Goal: Task Accomplishment & Management: Manage account settings

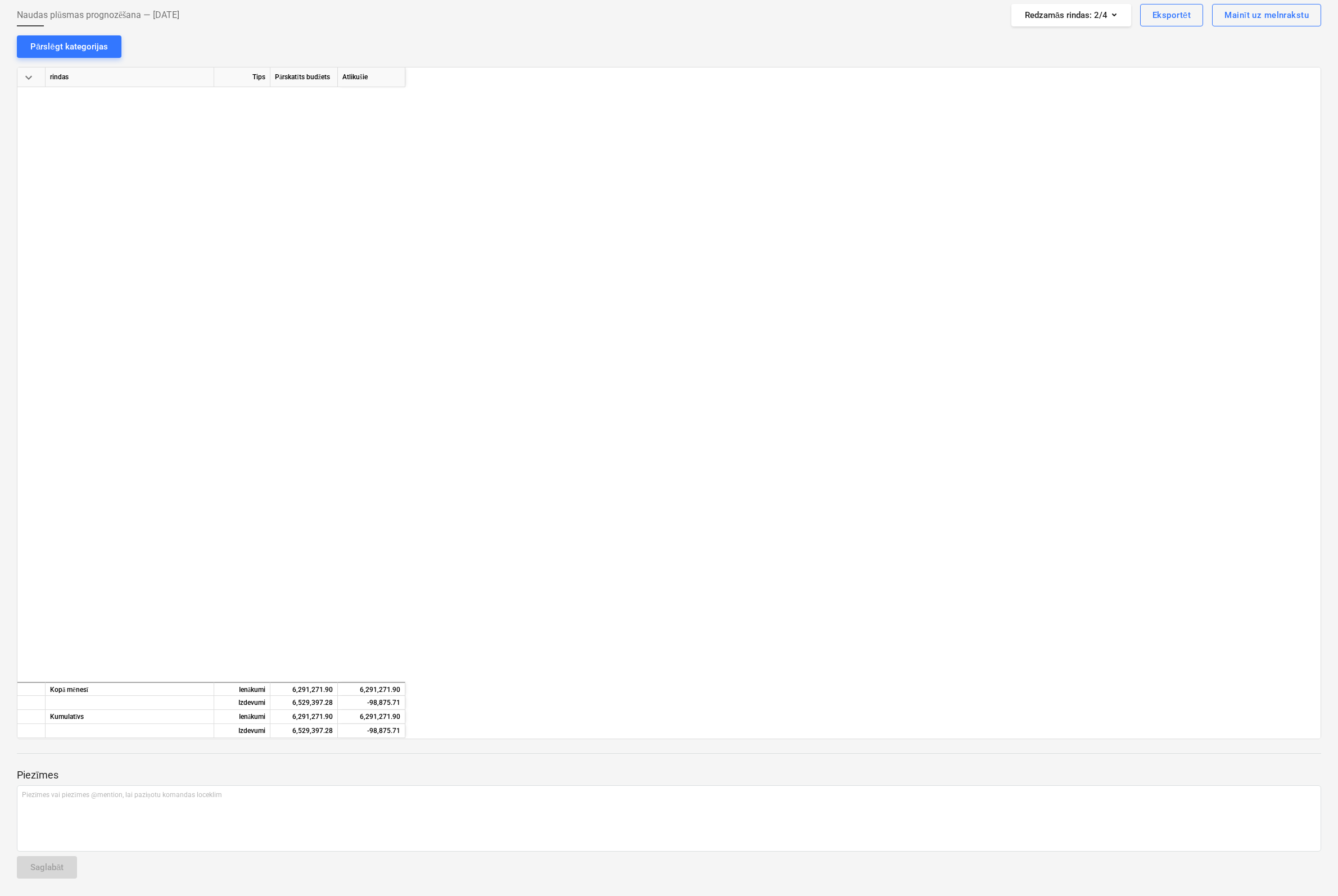
scroll to position [10057, 1338]
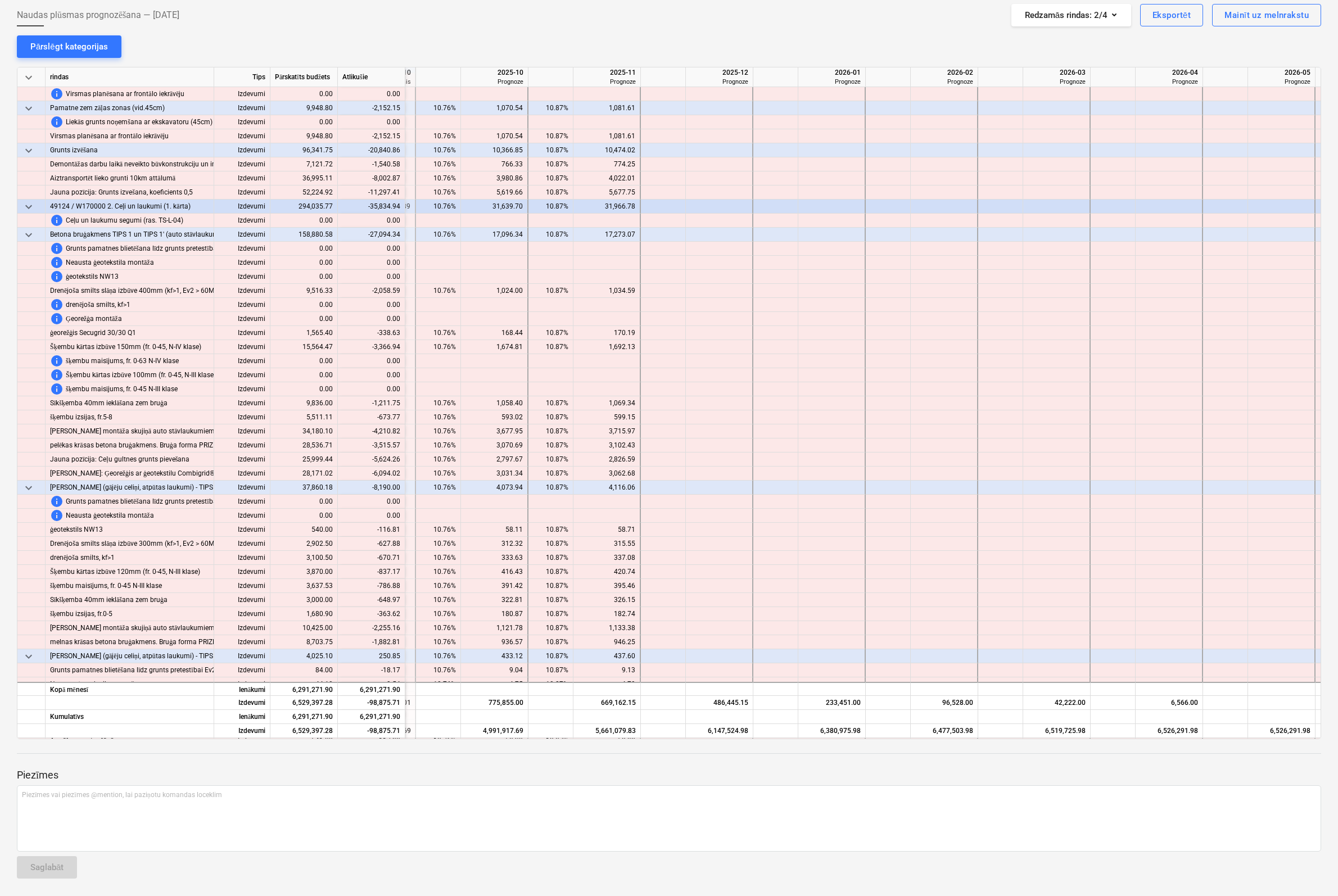
click at [395, 765] on div at bounding box center [669, 763] width 1304 height 9
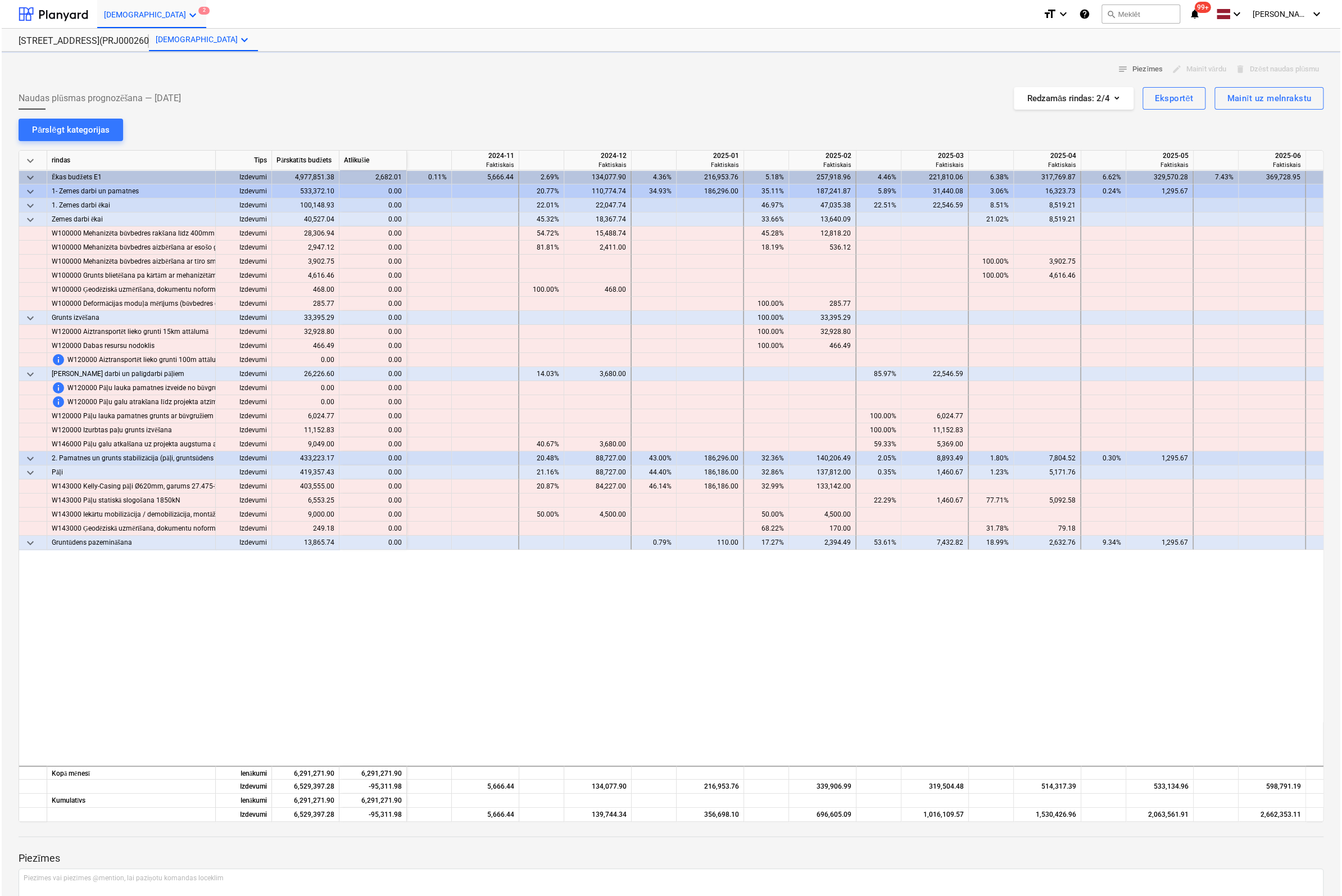
scroll to position [0, 368]
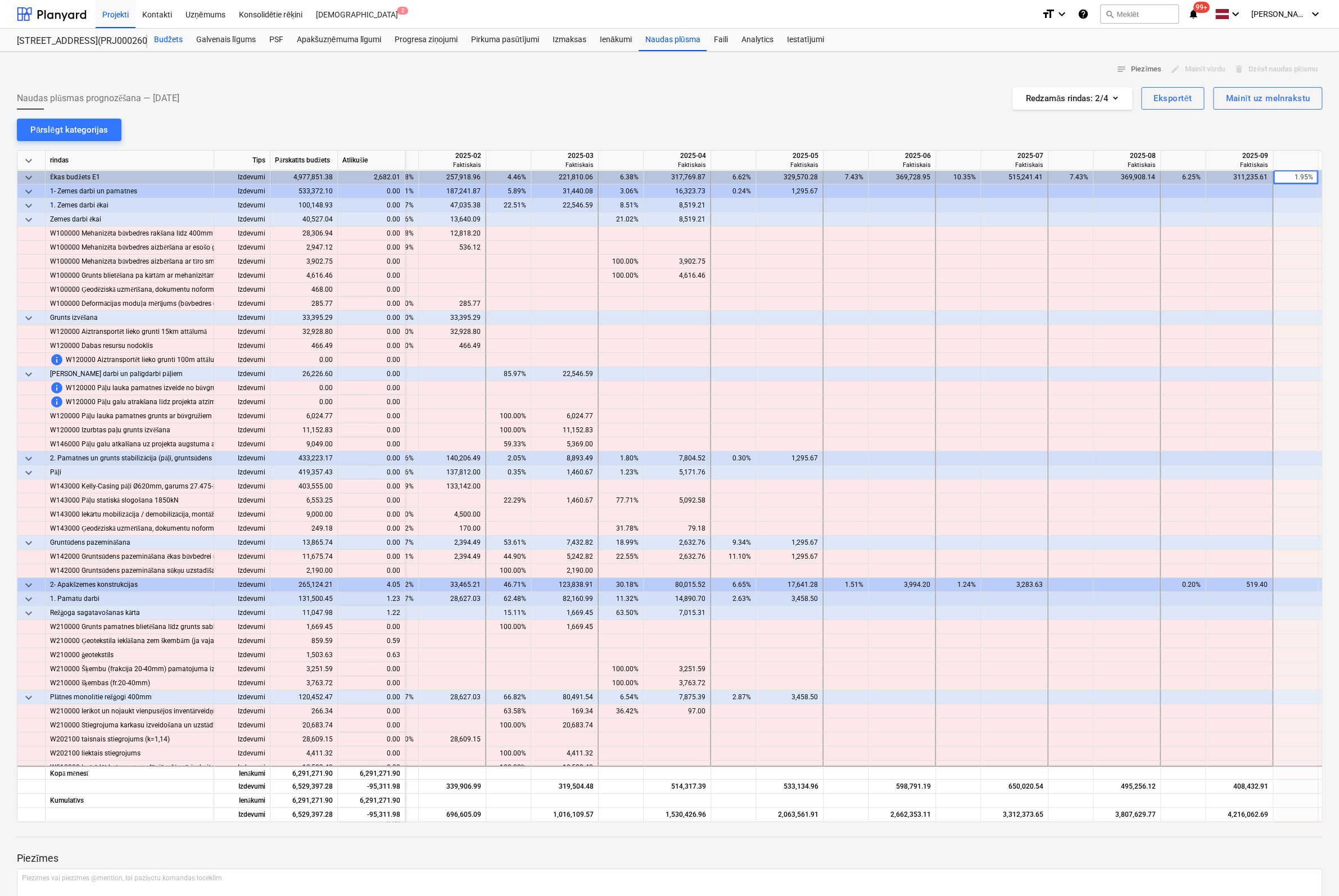
click at [166, 38] on div "Budžets" at bounding box center [168, 40] width 42 height 23
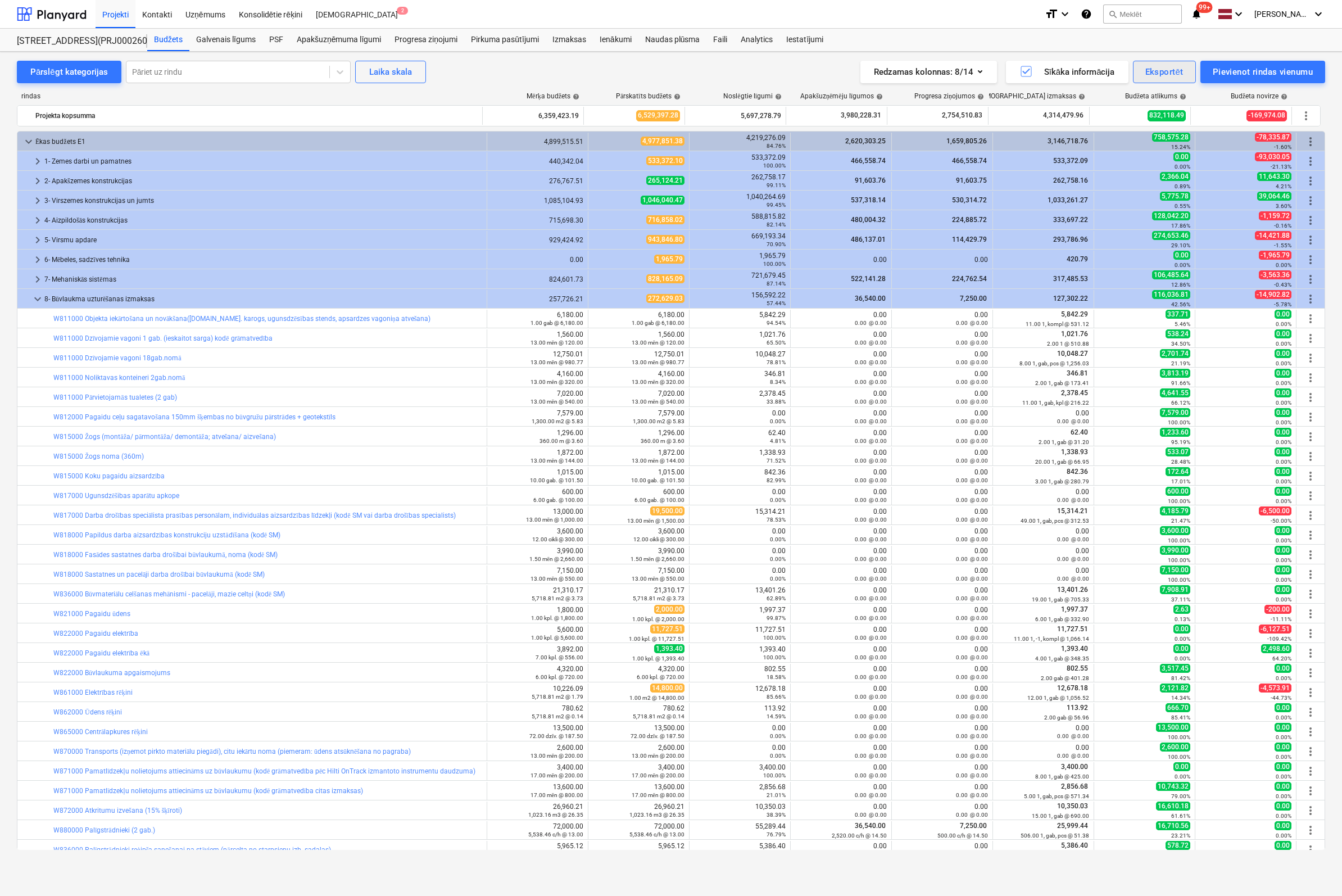
click at [1170, 68] on div "Eksportēt" at bounding box center [1164, 71] width 38 height 14
click at [1107, 155] on div "Izmaksu rindas XLSX" at bounding box center [1125, 159] width 140 height 20
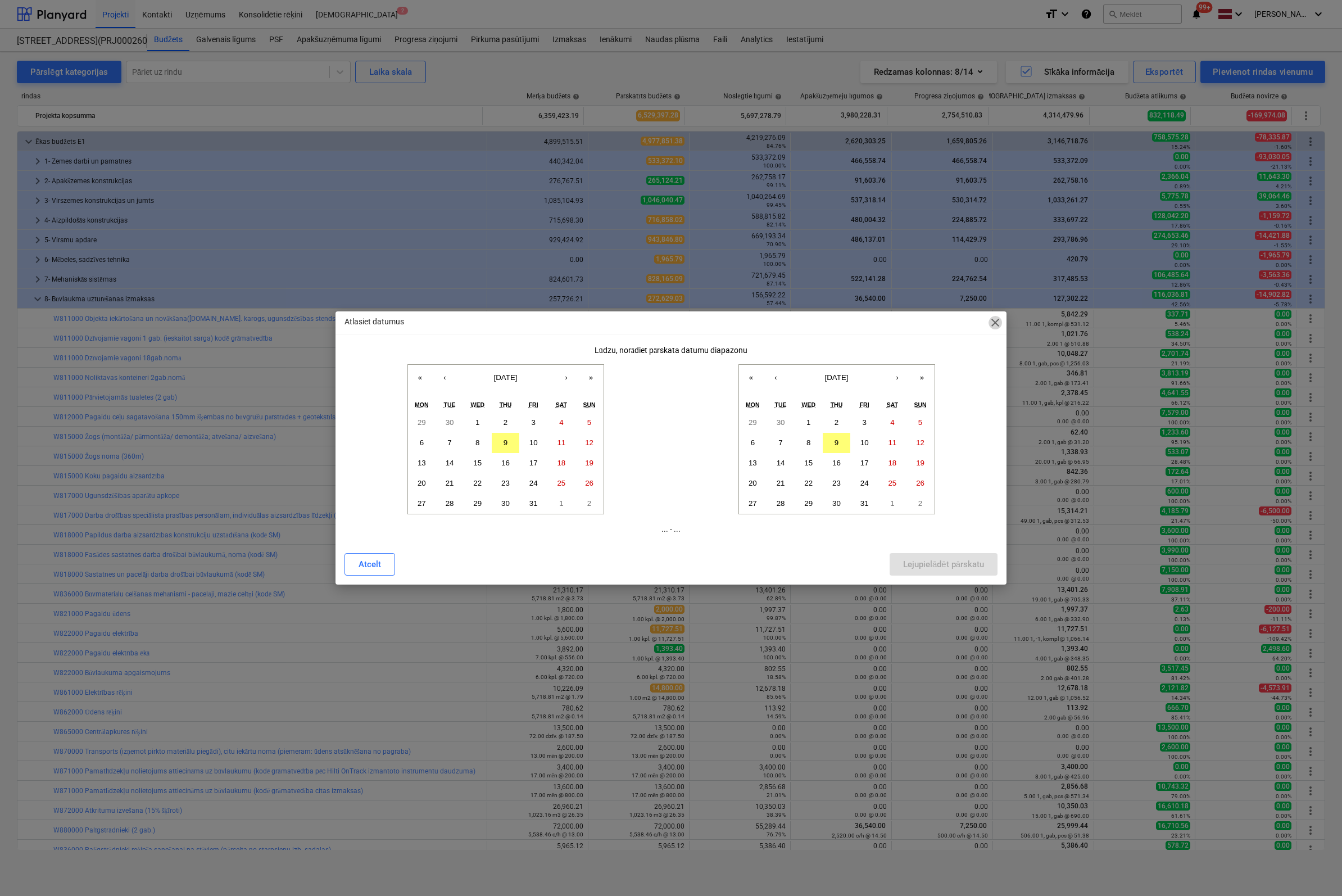
click at [995, 322] on span "close" at bounding box center [995, 323] width 13 height 13
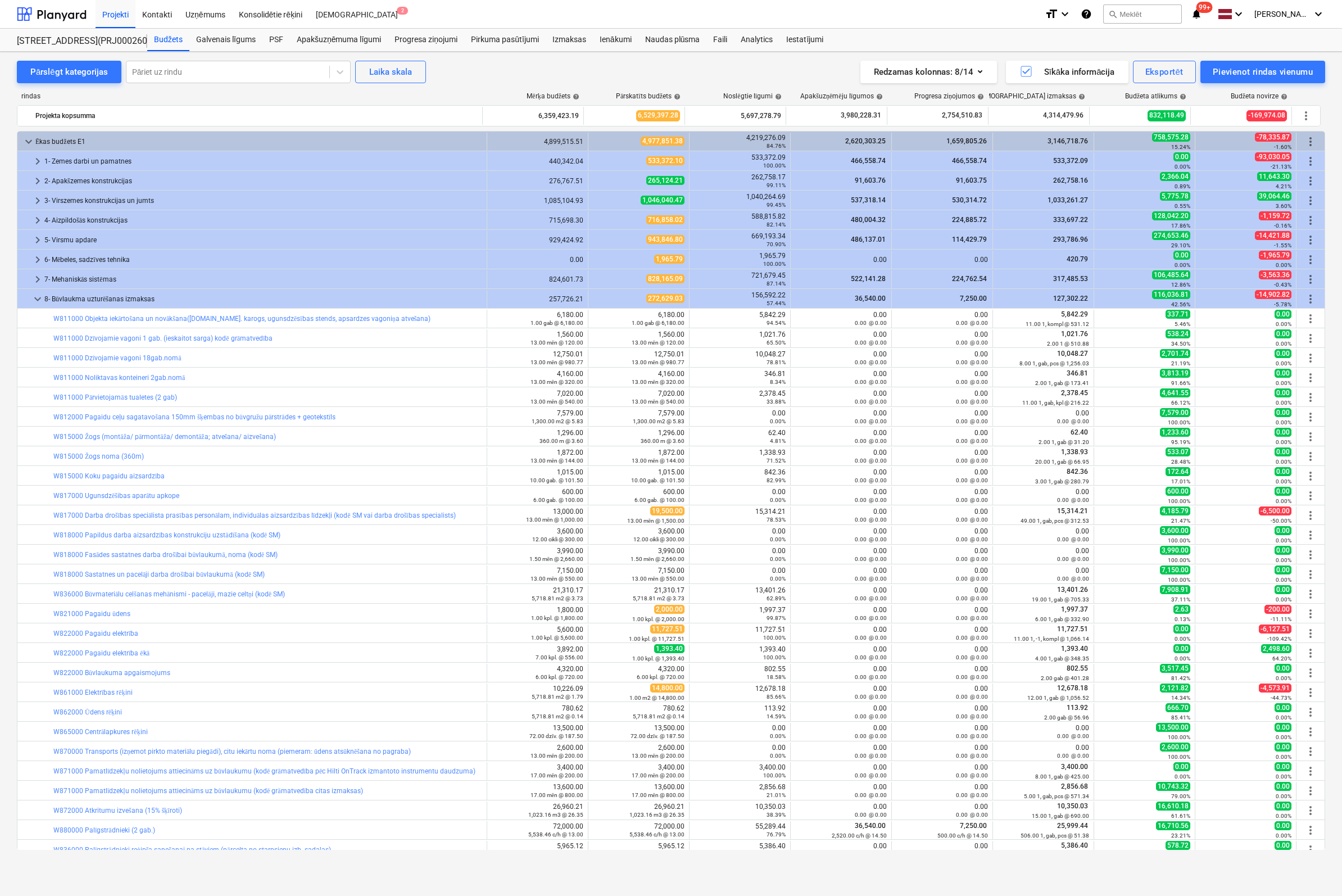
drag, startPoint x: 9, startPoint y: 419, endPoint x: 850, endPoint y: 11, distance: 934.7
click at [9, 419] on div "Pārslēgt kategorijas Pāriet uz rindu Laika [PERSON_NAME] Redzamas kolonnas : 8/…" at bounding box center [671, 461] width 1342 height 820
click at [1177, 73] on div "Eksportēt" at bounding box center [1164, 71] width 38 height 14
click at [1092, 119] on div "XLSX (tikai redzamās kolonnas)" at bounding box center [1125, 119] width 140 height 20
click at [699, 65] on div "Redzamas kolonnas : 8/14 Sīkāka informācija Eksportēt Pievienot rindas vienumu" at bounding box center [985, 72] width 680 height 23
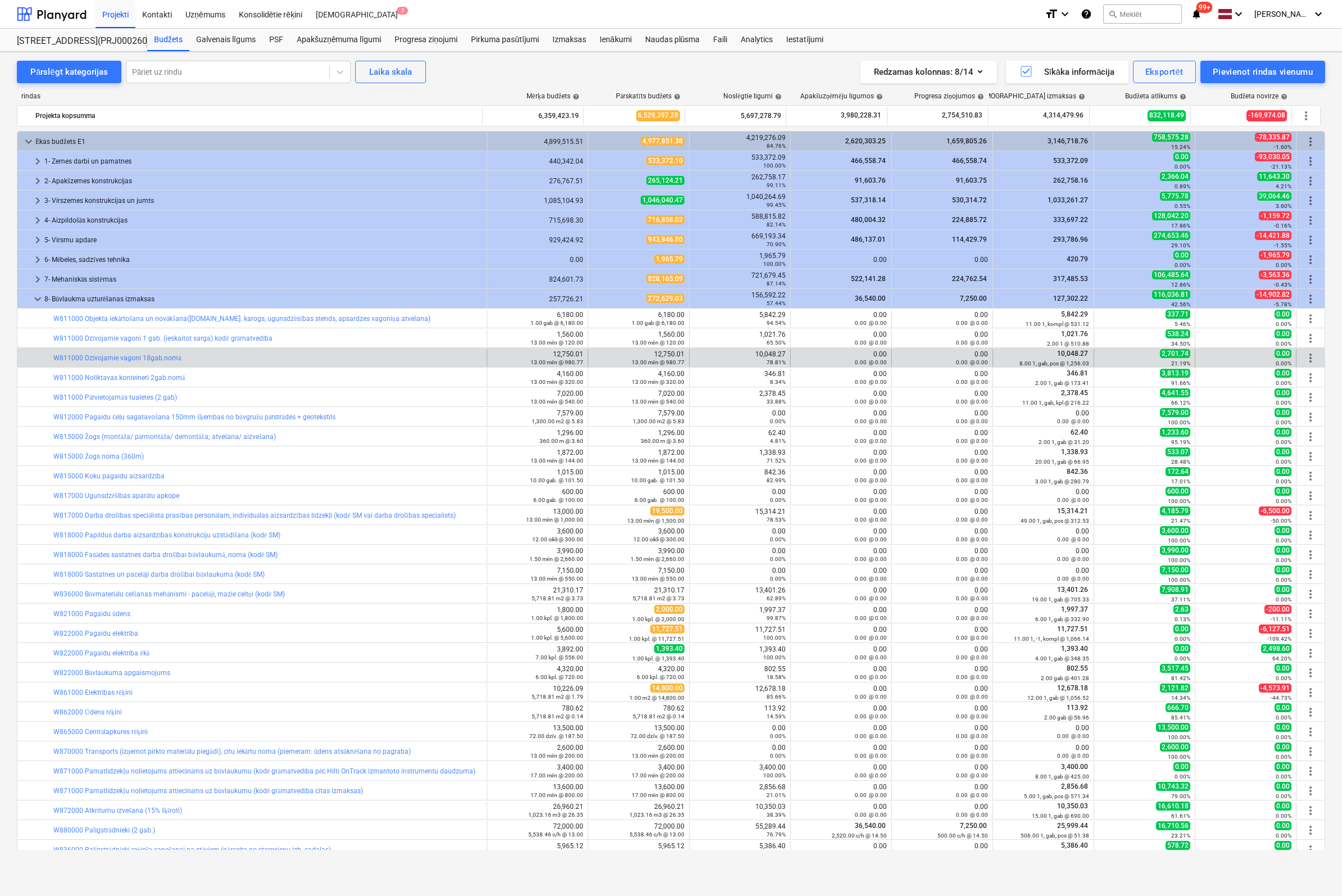
click at [150, 350] on div "bar_chart W811000 Dzīvojamie vagoni 18gab.nomā" at bounding box center [268, 358] width 429 height 18
click at [151, 356] on link "W811000 Dzīvojamie vagoni 18gab.nomā" at bounding box center [117, 358] width 128 height 8
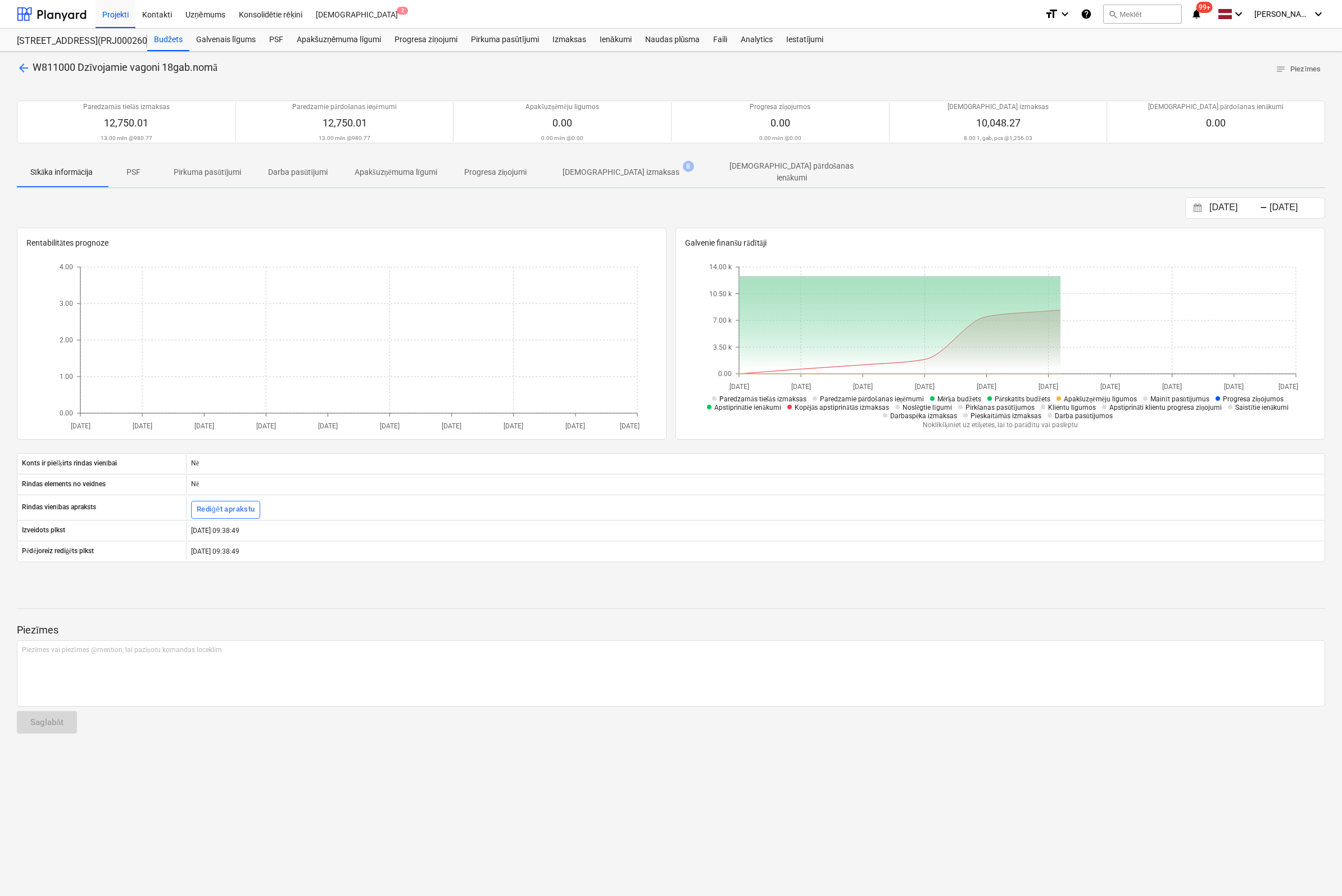
click at [624, 171] on p "[DEMOGRAPHIC_DATA] izmaksas" at bounding box center [621, 172] width 117 height 11
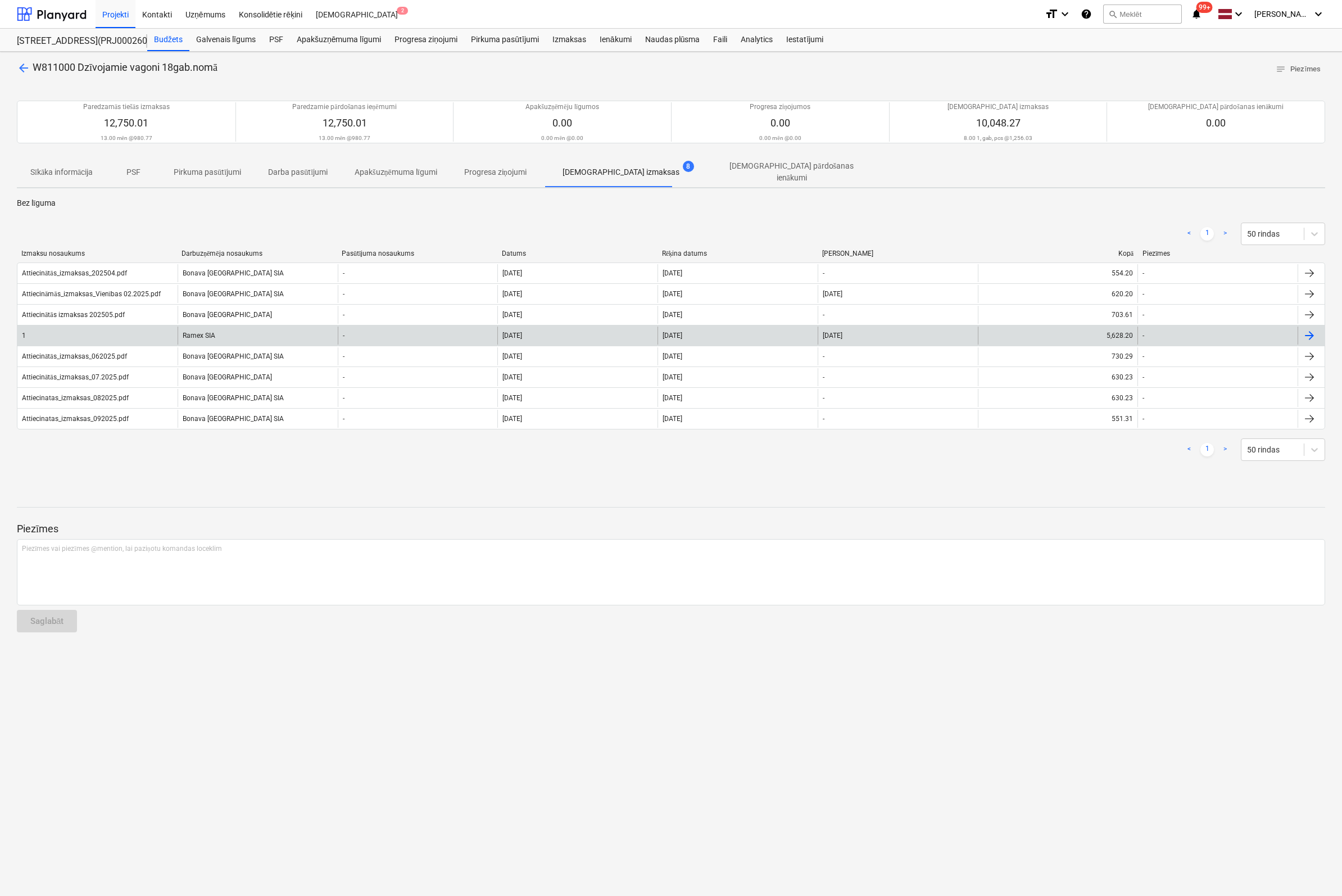
click at [204, 328] on div "Ramex SIA" at bounding box center [257, 335] width 160 height 18
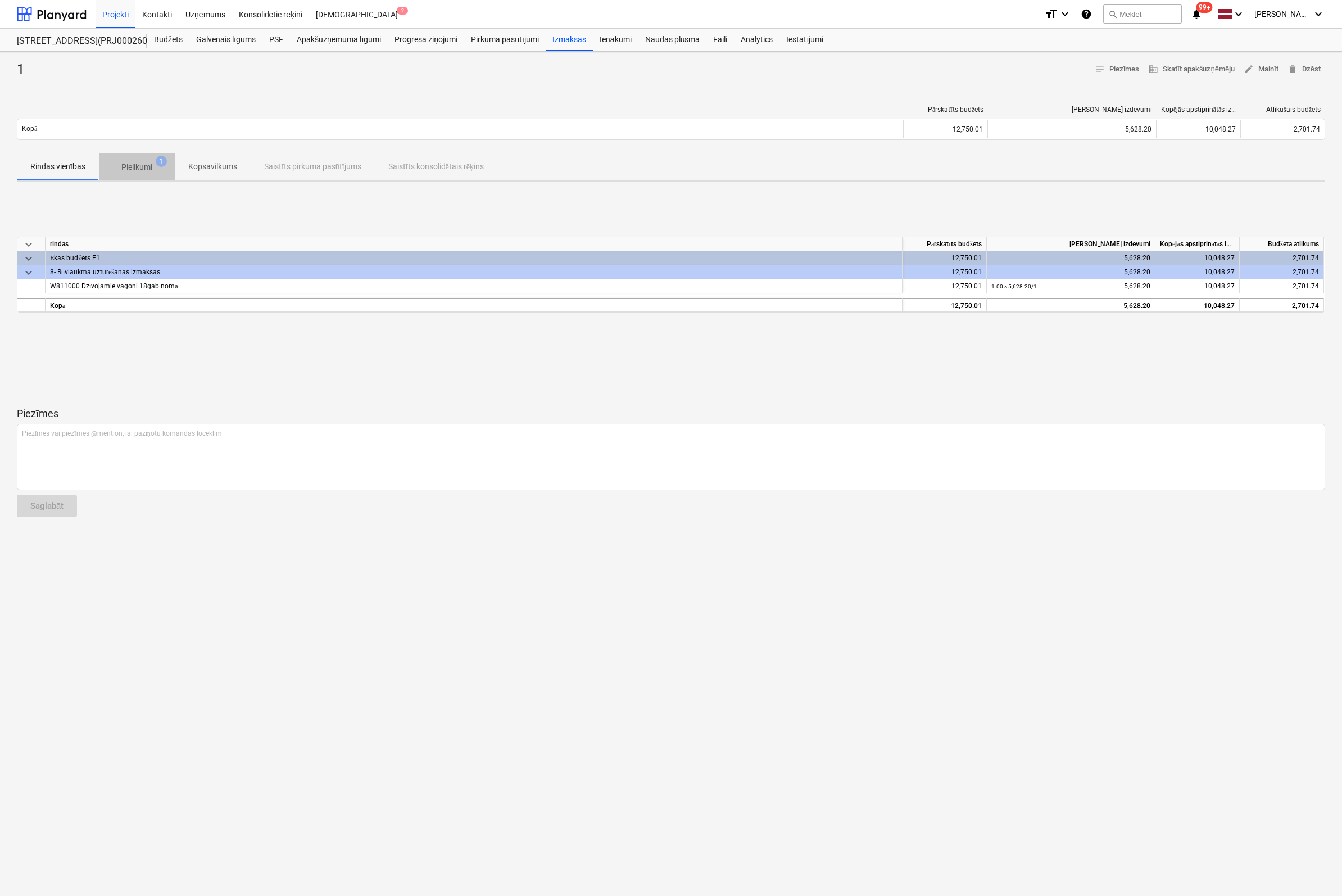
click at [140, 163] on p "Pielikumi" at bounding box center [137, 167] width 31 height 11
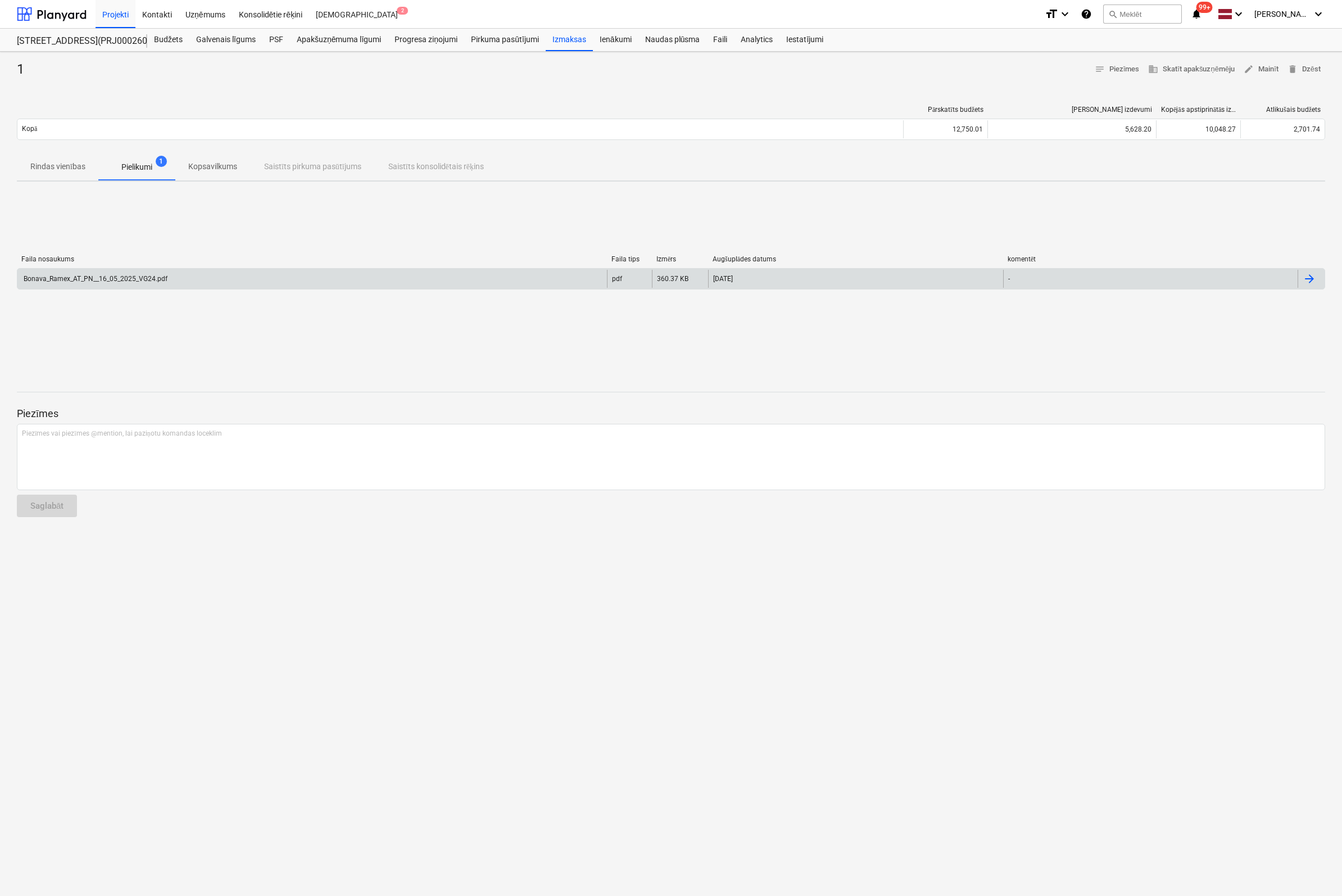
click at [105, 277] on div "Bonava_Ramex_AT_PN__16_05_2025_VG24.pdf" at bounding box center [94, 278] width 145 height 8
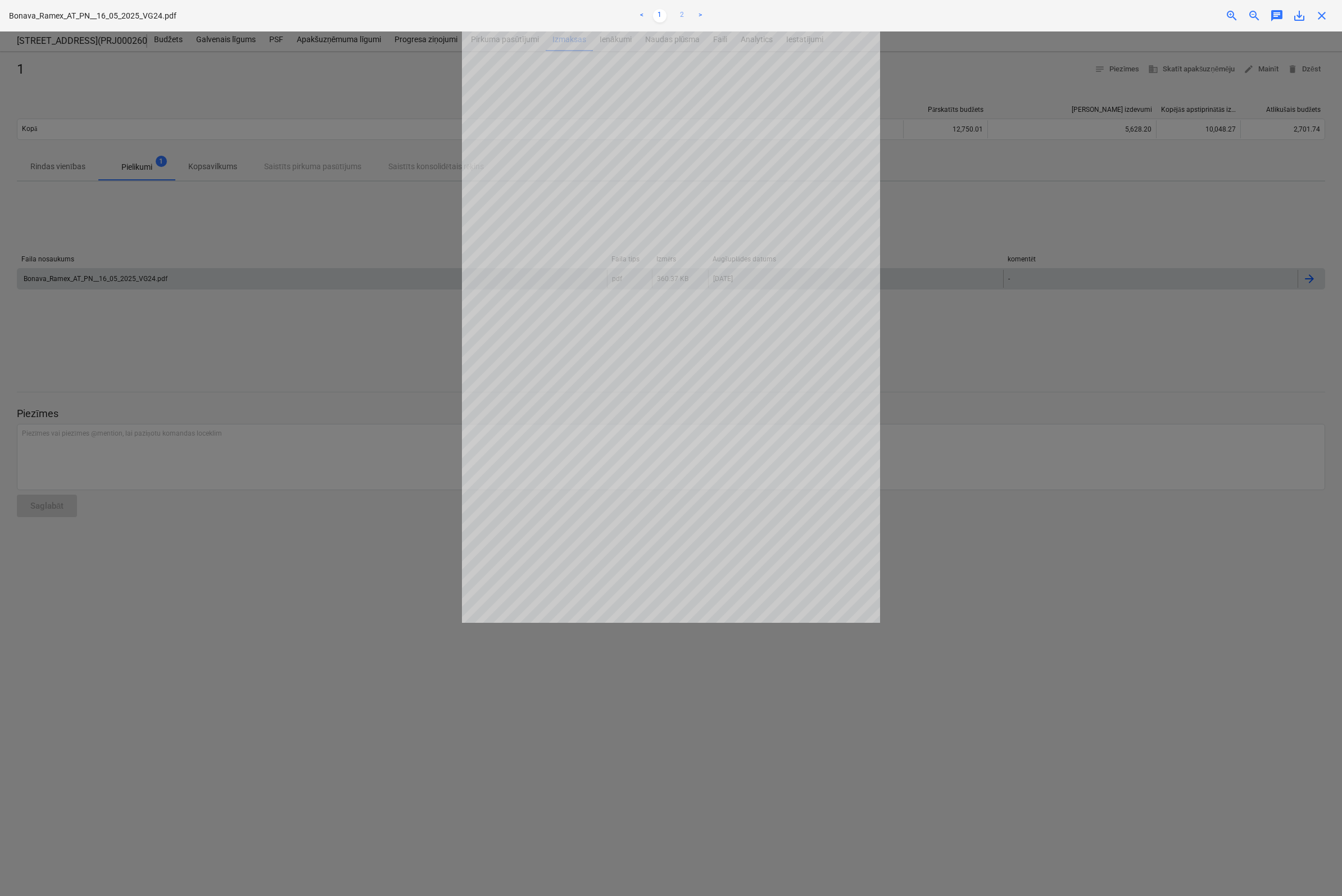
click at [683, 13] on link "2" at bounding box center [682, 15] width 13 height 13
click at [1324, 16] on span "close" at bounding box center [1321, 15] width 13 height 13
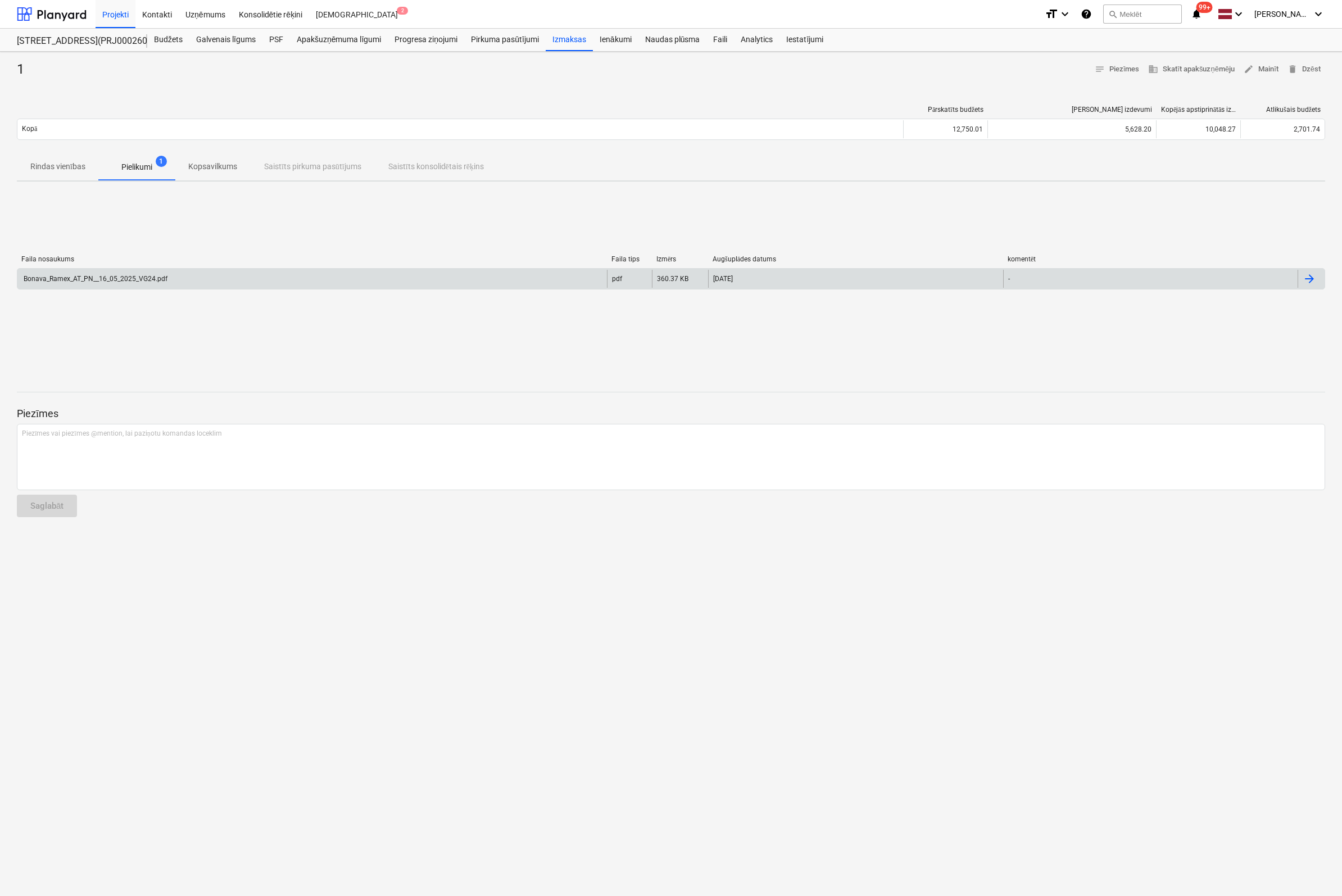
click at [1045, 304] on div "Faila nosaukums Faila tips Izmērs Augšuplādes datums komentēt Bonava_Ramex_AT_P…" at bounding box center [671, 275] width 1308 height 169
click at [171, 39] on div "Budžets" at bounding box center [168, 40] width 42 height 23
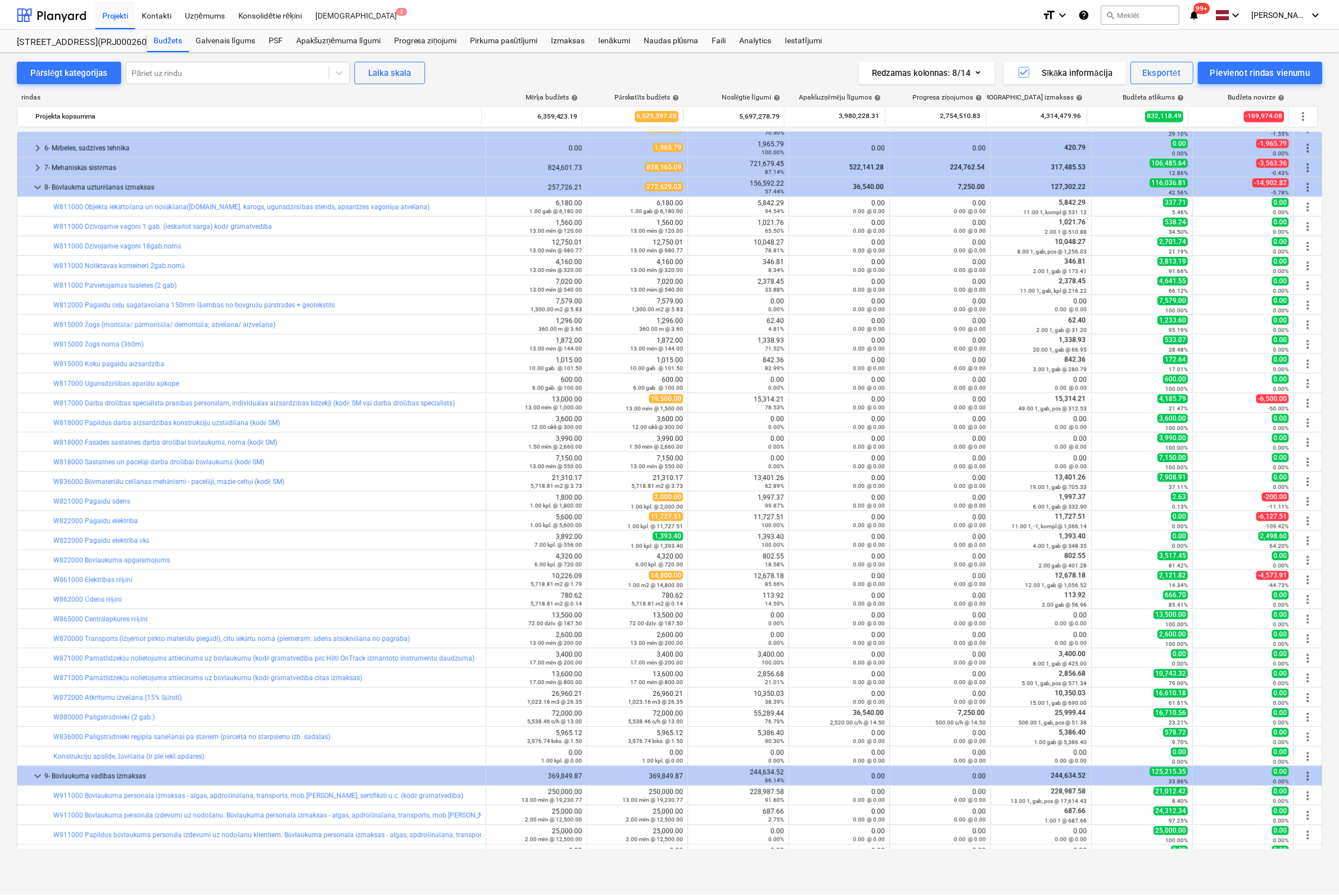
scroll to position [500, 0]
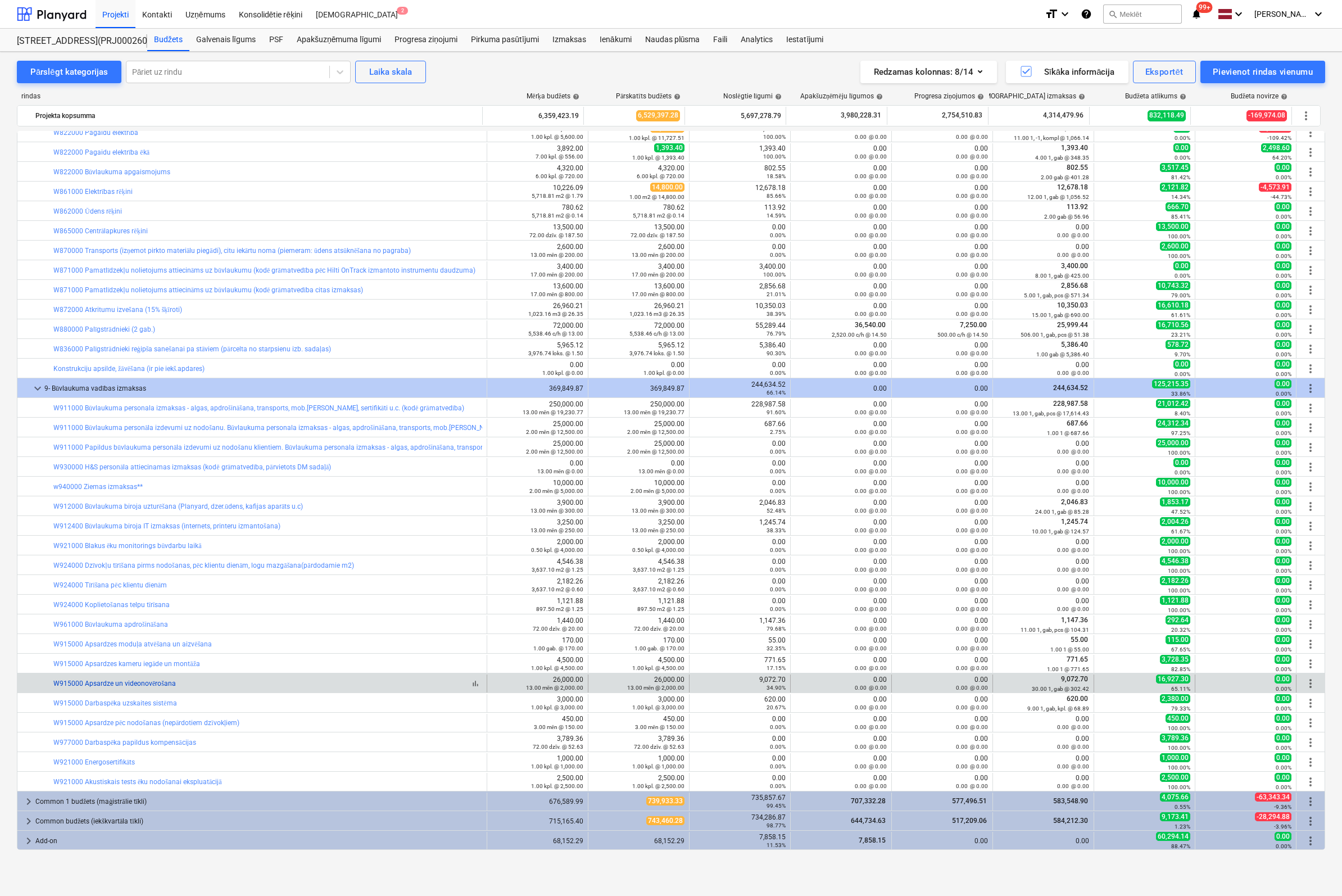
click at [141, 528] on link "W915000 Apsardze un videonovērošana" at bounding box center [114, 683] width 122 height 8
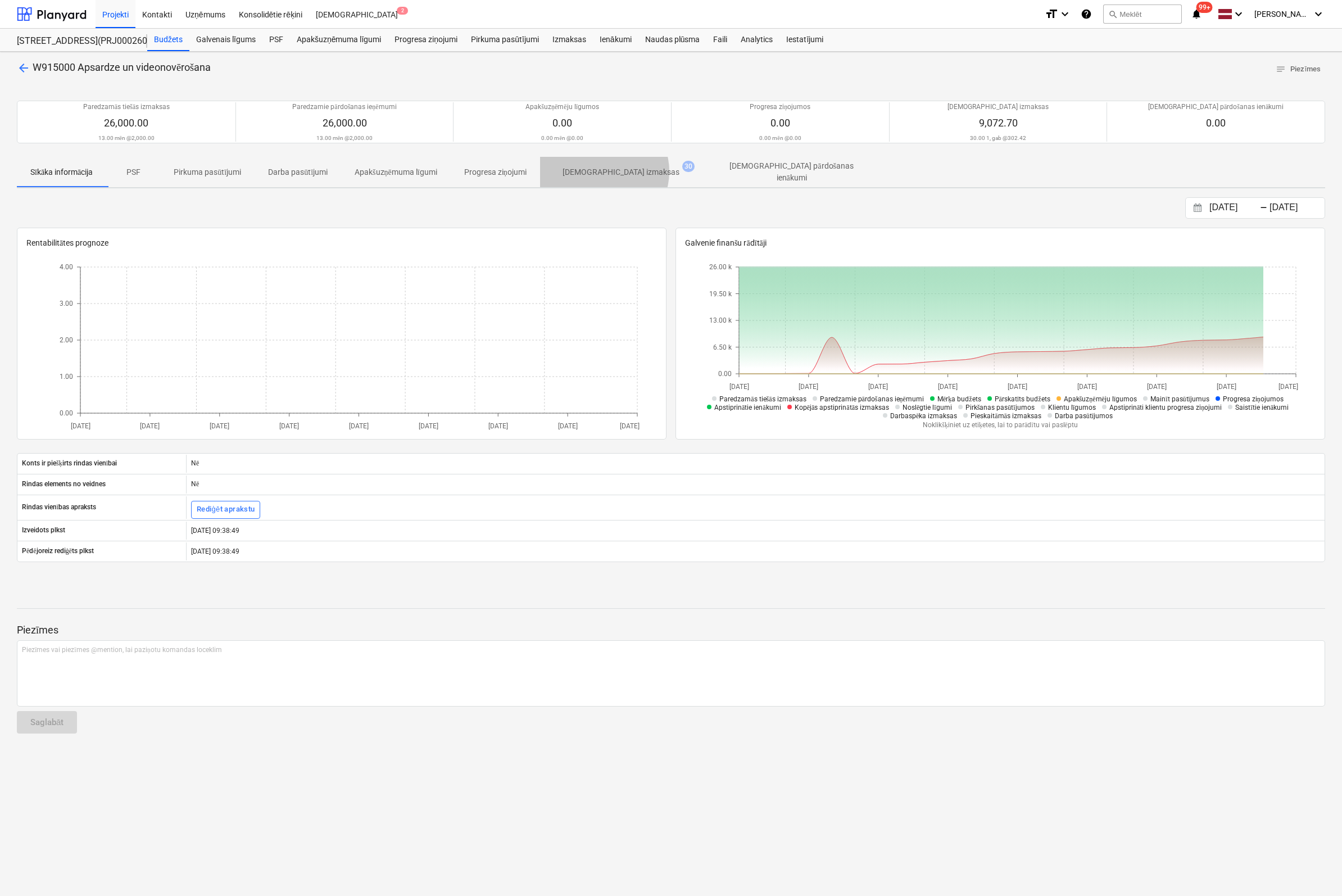
click at [607, 171] on p "[DEMOGRAPHIC_DATA] izmaksas" at bounding box center [621, 172] width 117 height 11
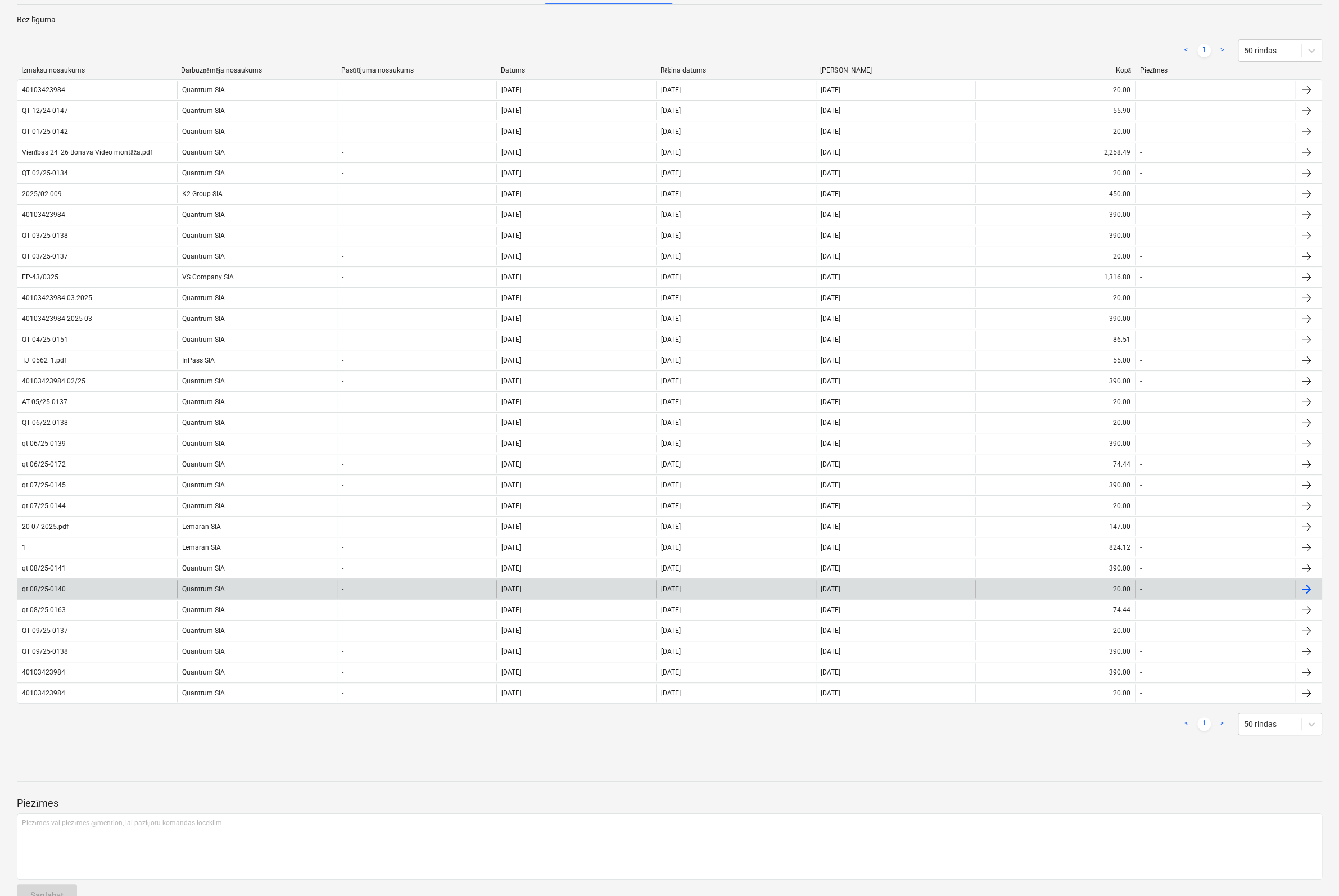
scroll to position [204, 0]
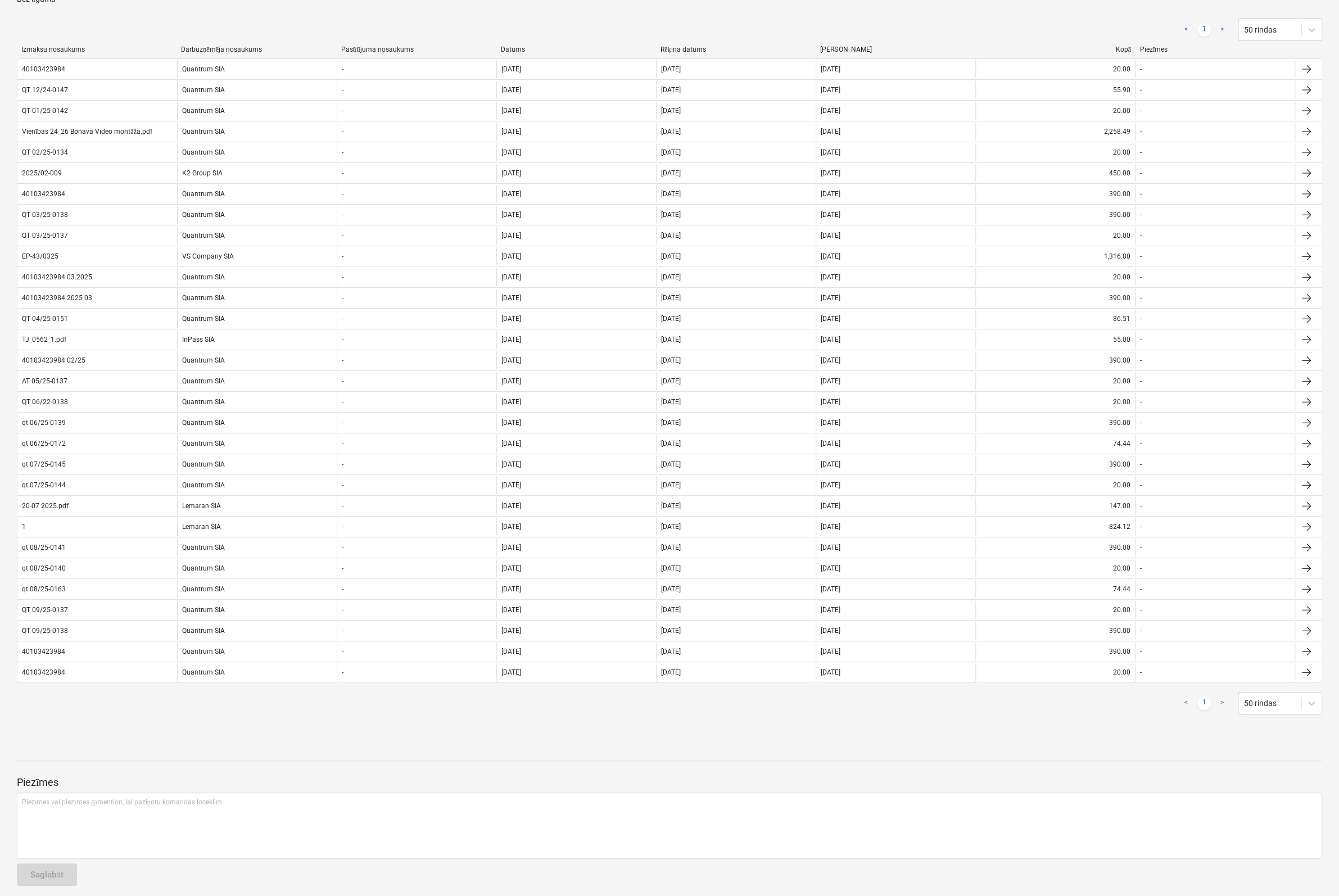
click at [142, 14] on div "< 1 > 50 rindas" at bounding box center [670, 29] width 1306 height 31
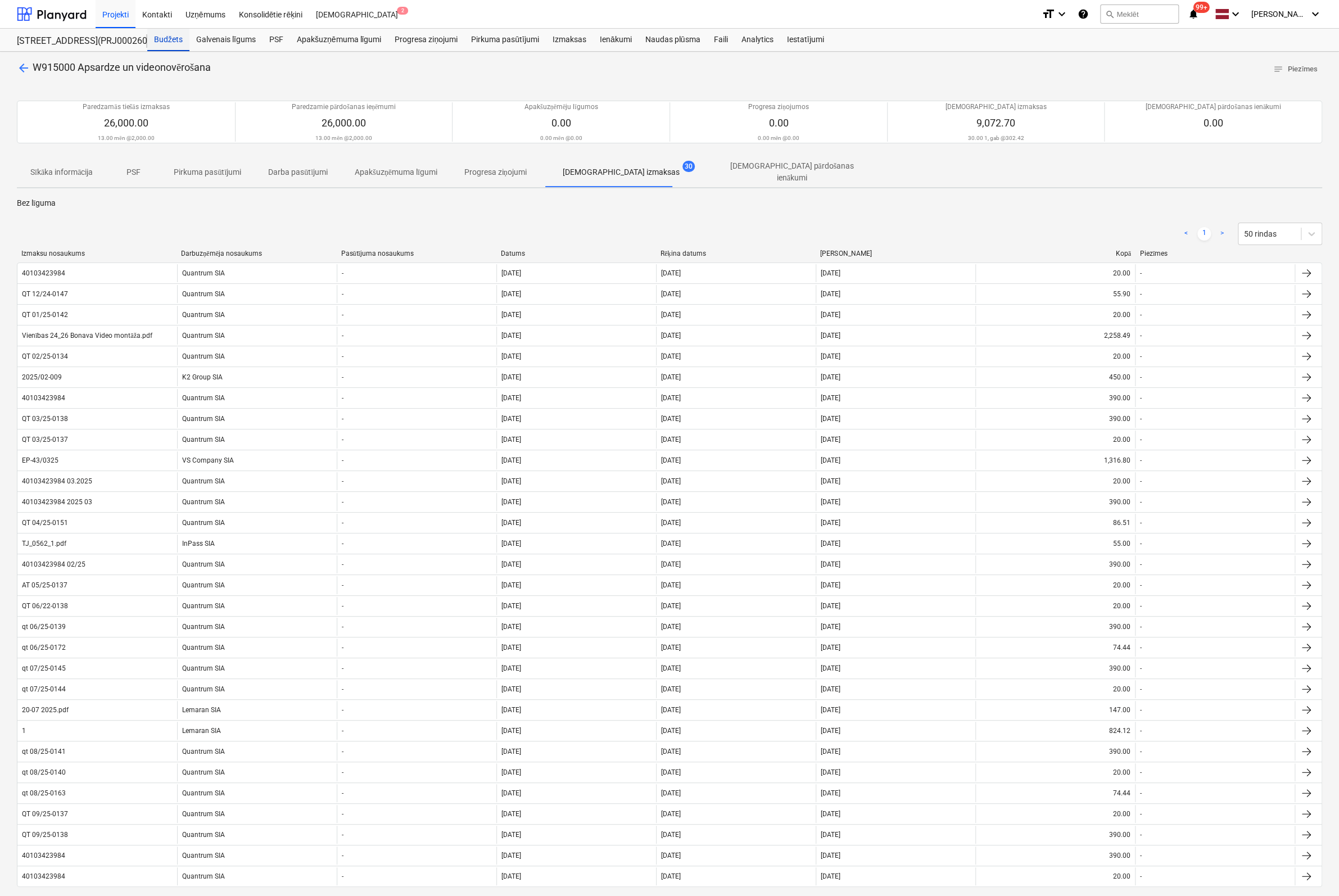
drag, startPoint x: 173, startPoint y: 38, endPoint x: 184, endPoint y: 35, distance: 11.4
click at [173, 37] on div "Budžets" at bounding box center [168, 40] width 42 height 23
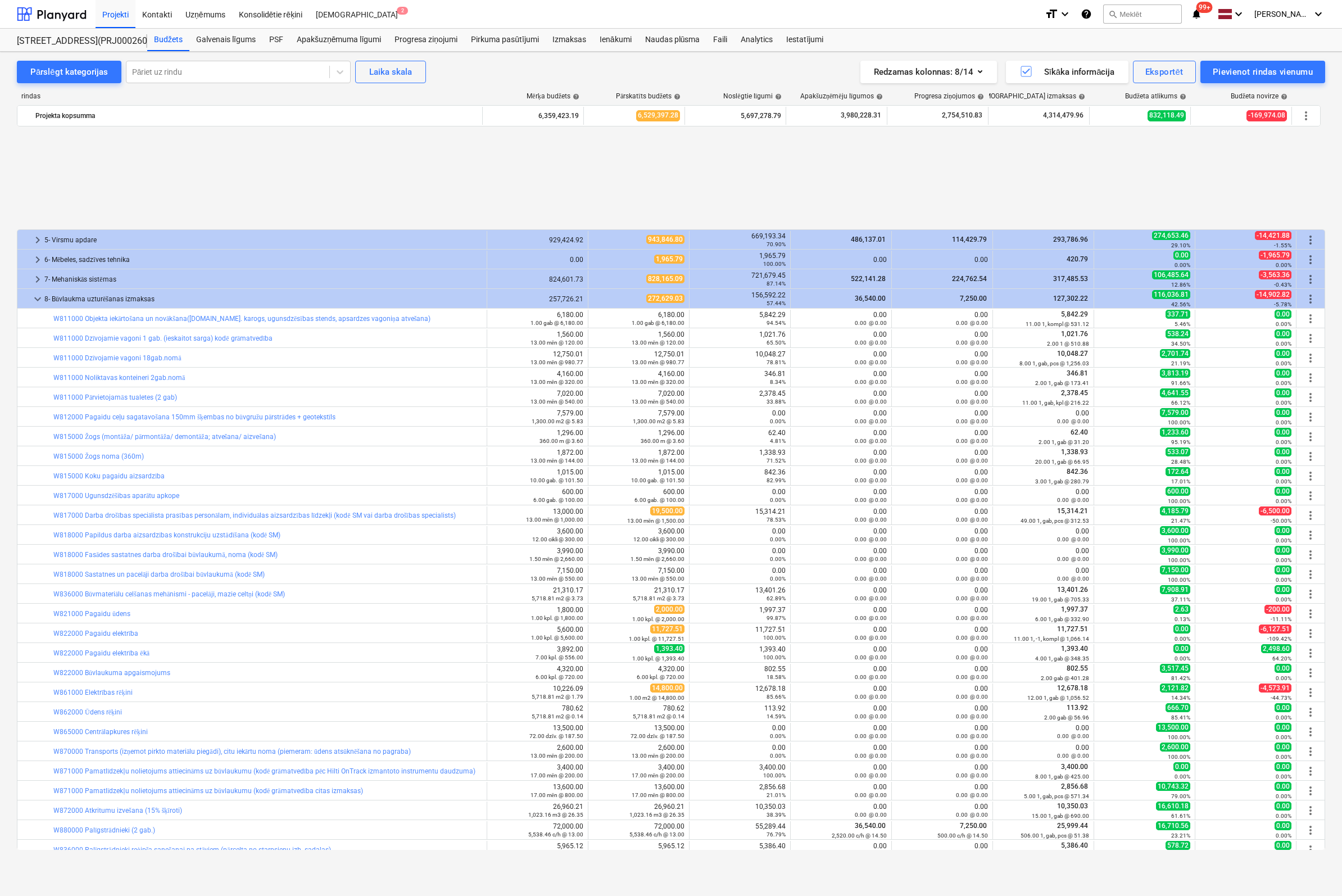
scroll to position [500, 0]
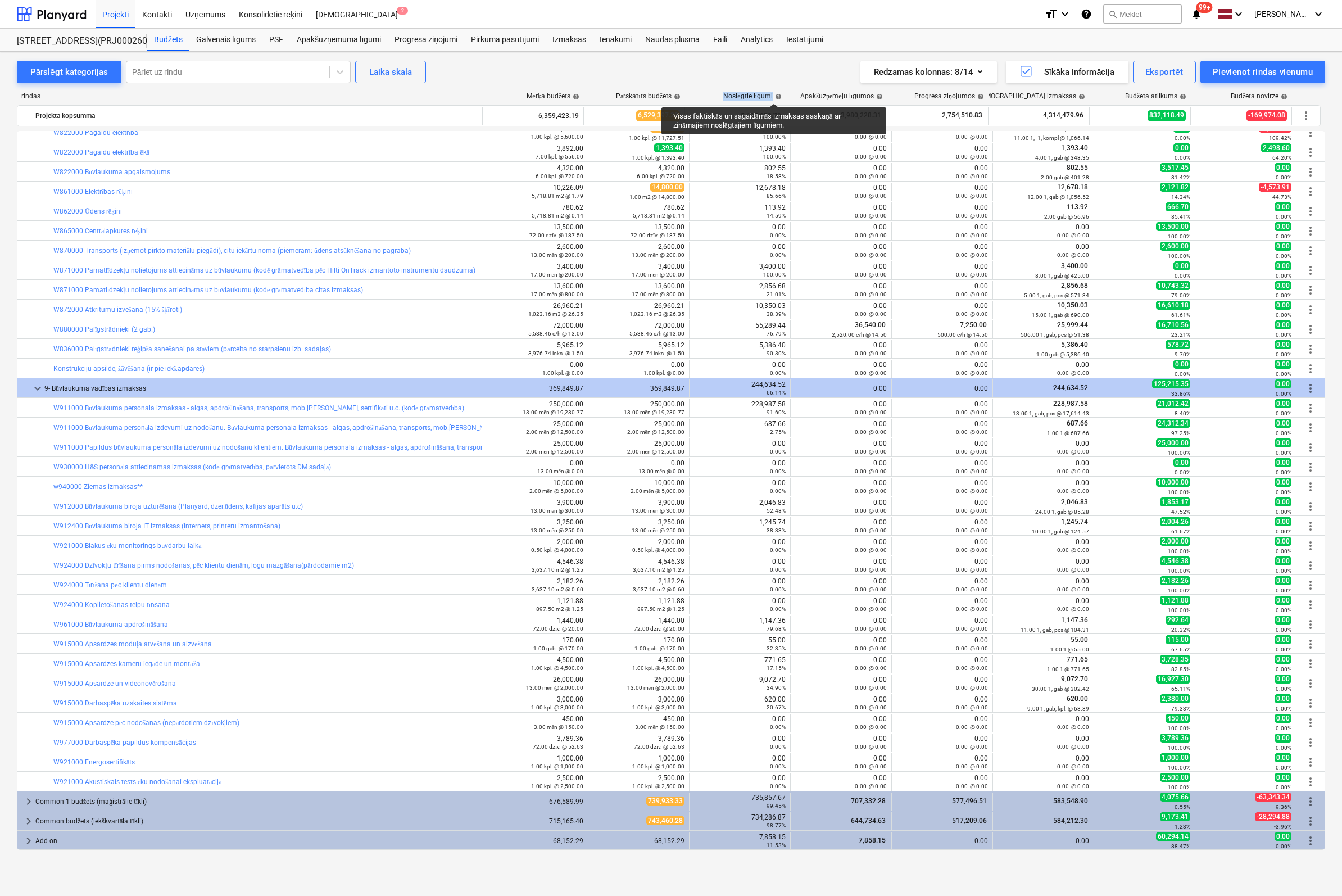
drag, startPoint x: 722, startPoint y: 94, endPoint x: 774, endPoint y: 93, distance: 52.0
click at [774, 93] on div "Noslēgtie līgumi help" at bounding box center [736, 96] width 102 height 9
copy div "Noslēgtie līgumi"
click at [18, 528] on div "Pārslēgt kategorijas Pāriet uz rindu Laika [PERSON_NAME] Redzamas kolonnas : 8/…" at bounding box center [671, 473] width 1342 height 844
click at [51, 528] on div "Pārslēgt kategorijas Pāriet uz rindu Laika [PERSON_NAME] Redzamas kolonnas : 8/…" at bounding box center [671, 473] width 1342 height 844
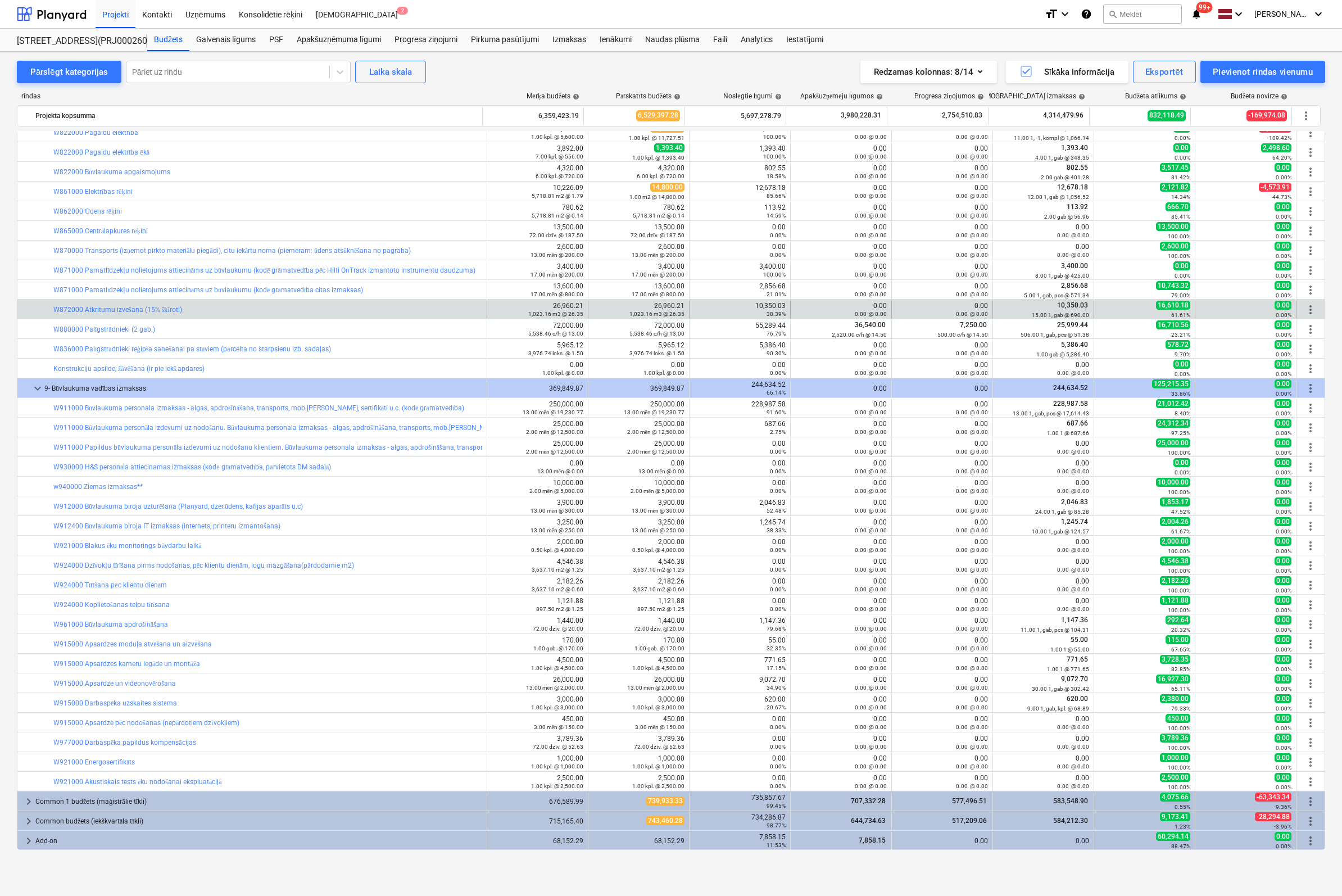
scroll to position [388, 0]
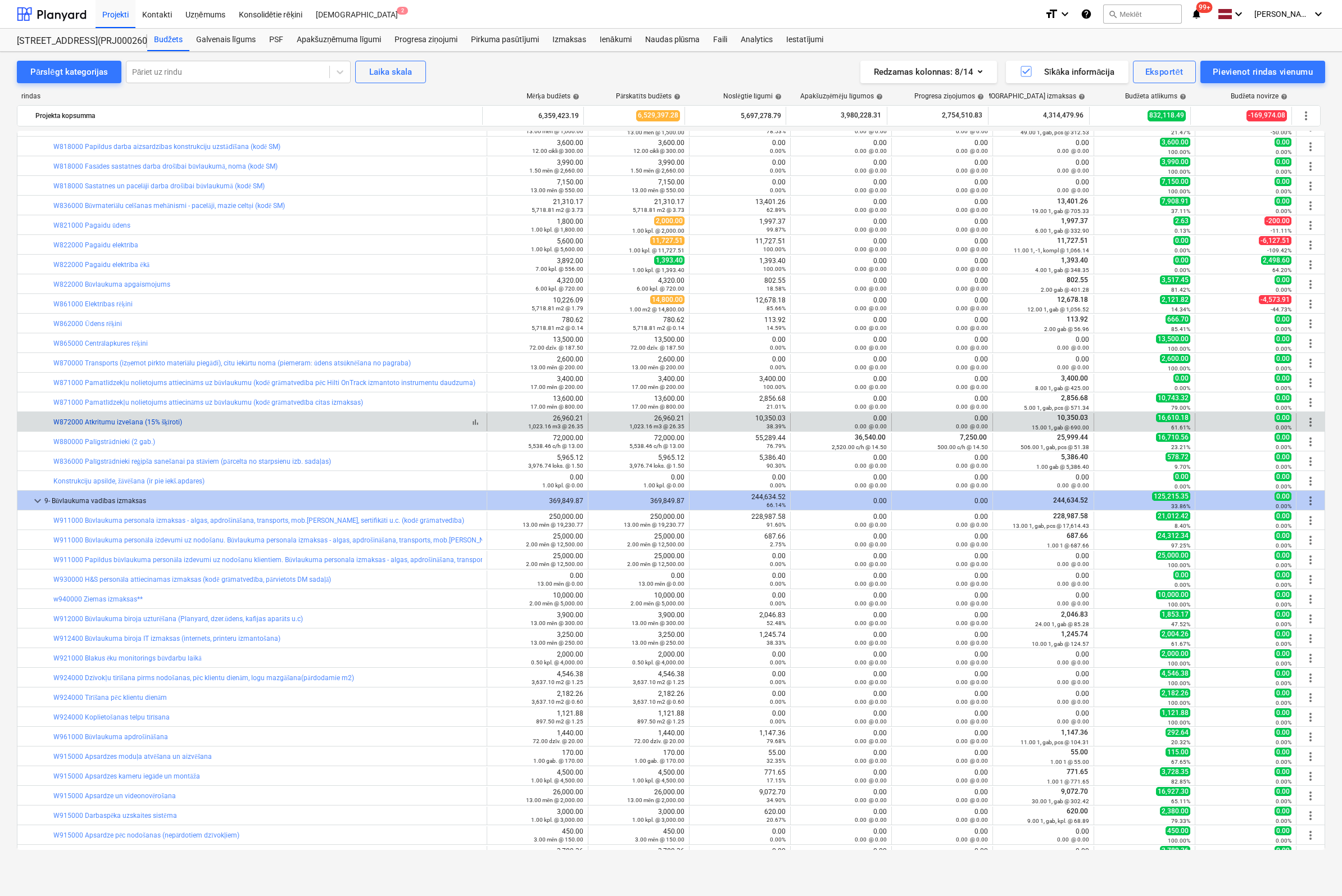
click at [115, 420] on link "W872000 Atkritumu izvešana (15% šķīroti)" at bounding box center [118, 421] width 129 height 8
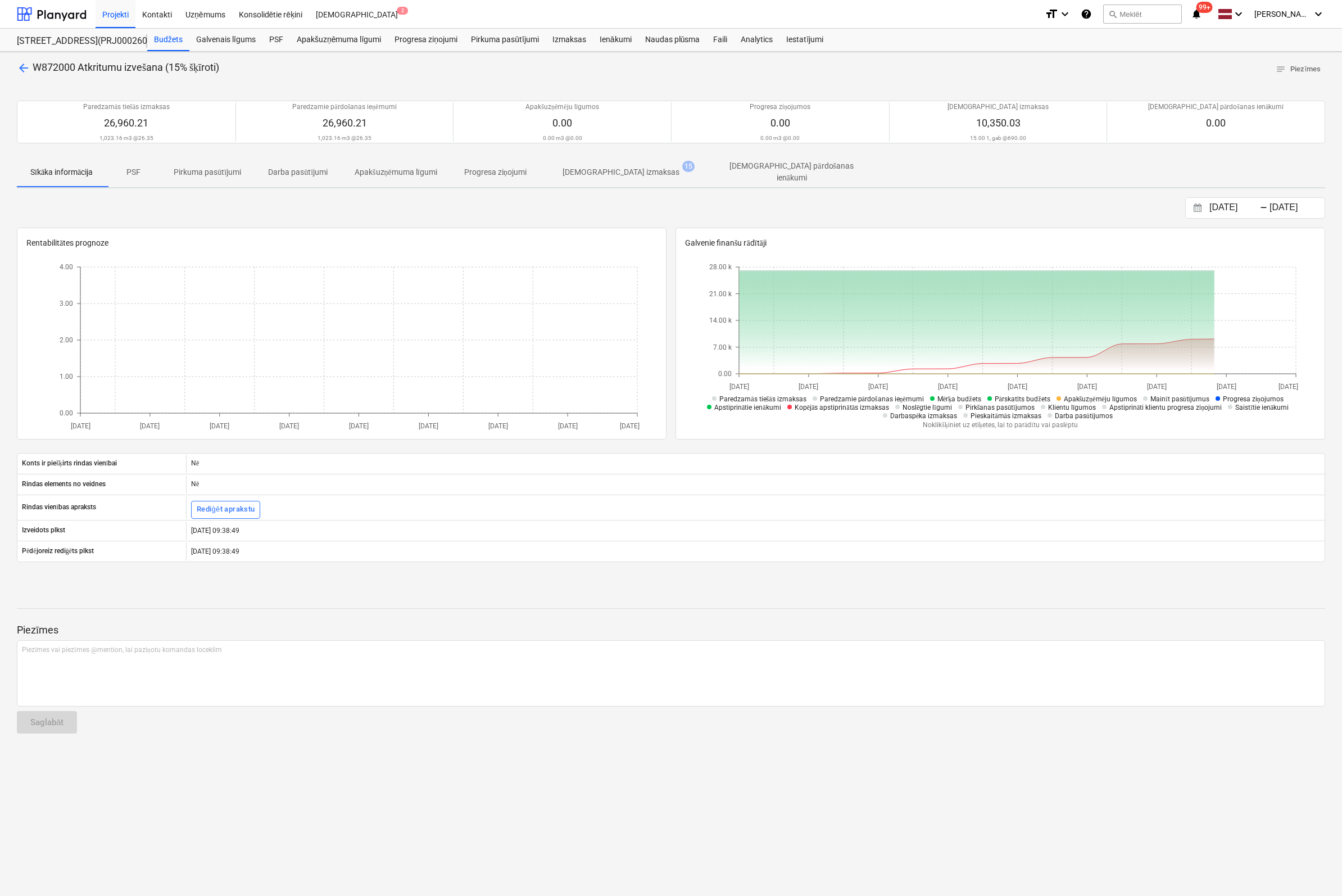
click at [606, 170] on p "[DEMOGRAPHIC_DATA] izmaksas" at bounding box center [621, 172] width 117 height 11
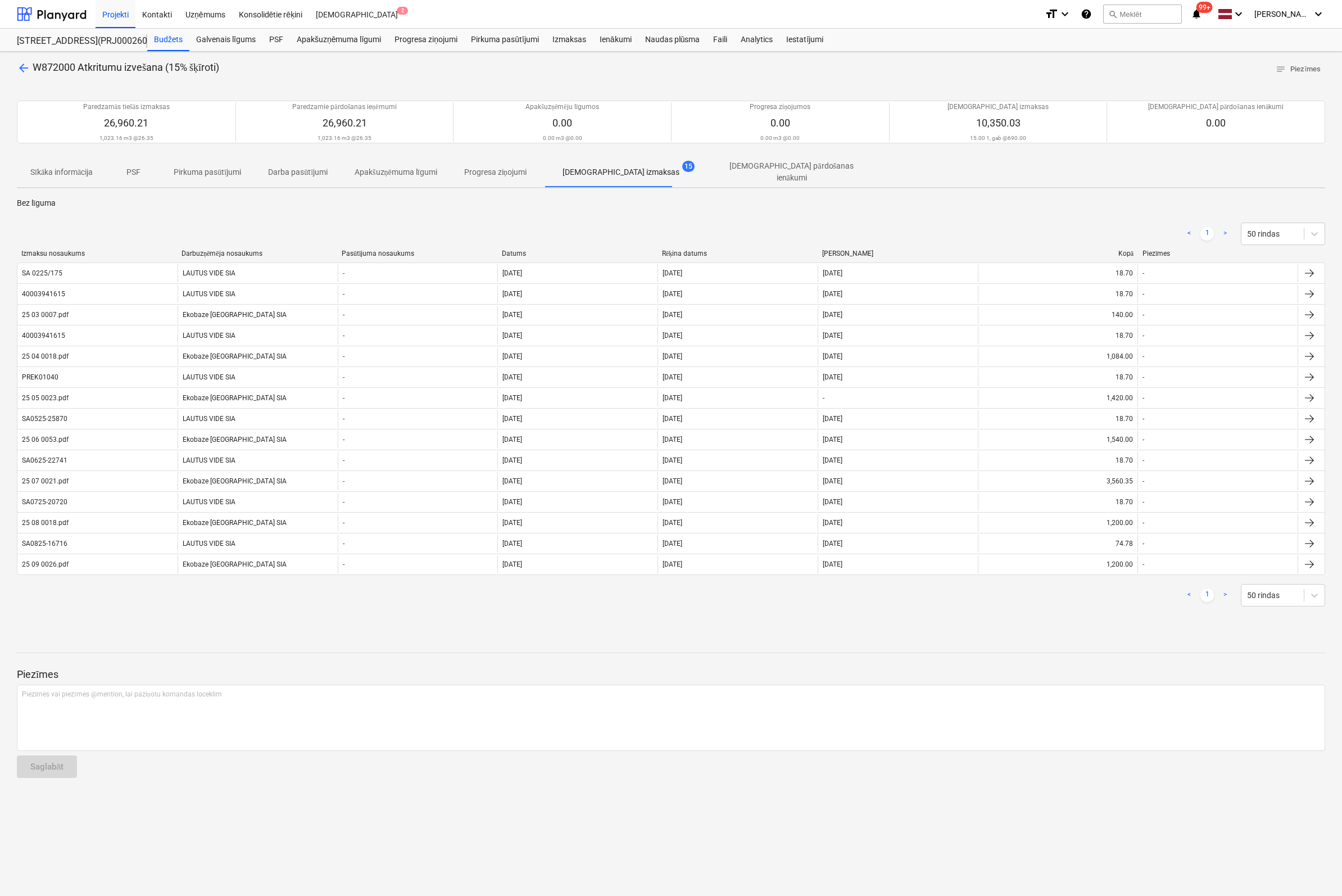
click at [13, 159] on div "arrow_back W872000 Atkritumu izvešana (15% šķīroti) notes Piezīmes Paredzamās t…" at bounding box center [671, 473] width 1342 height 844
click at [571, 39] on div "Izmaksas" at bounding box center [569, 40] width 47 height 23
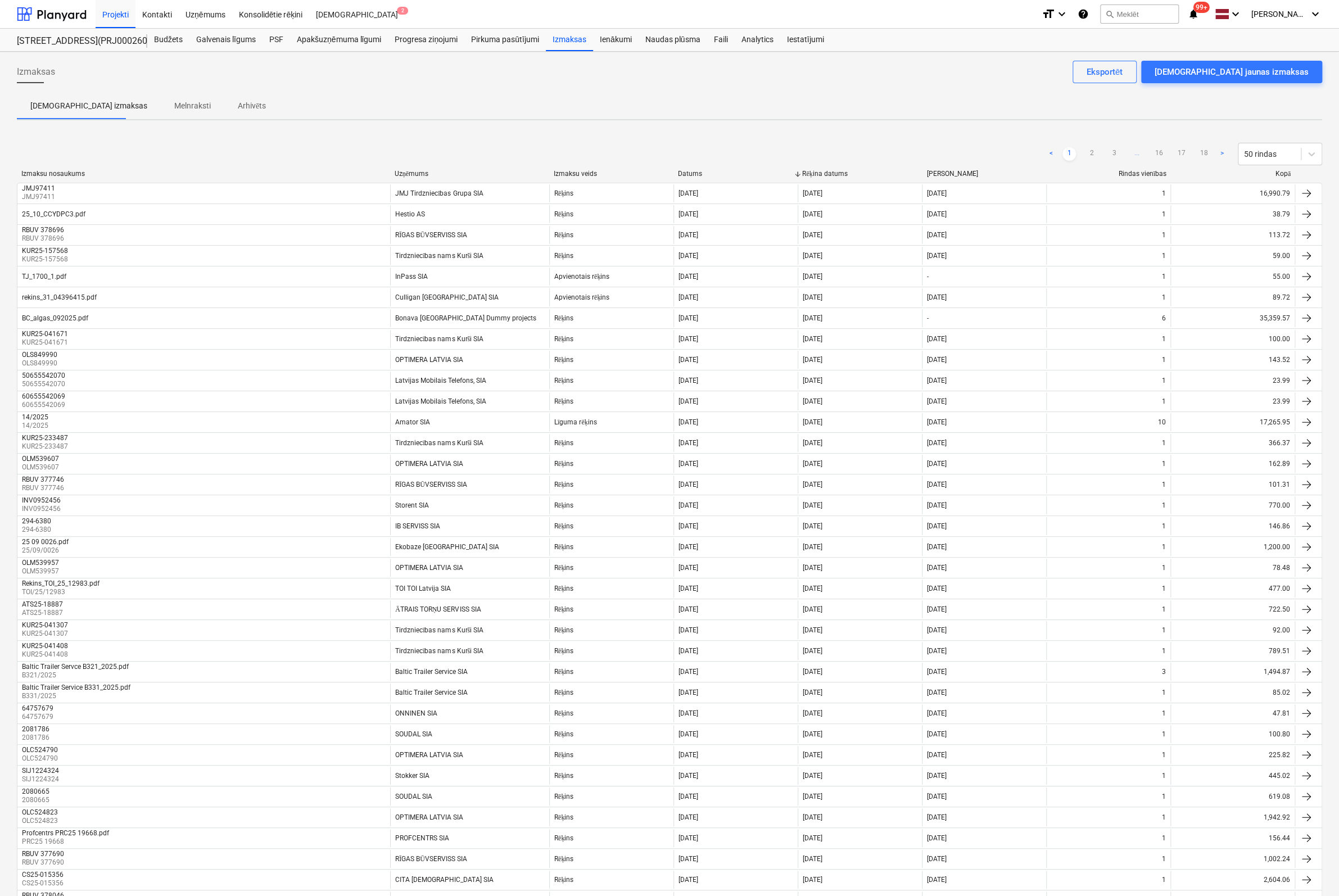
click at [154, 73] on div "Izmaksas Apstipriniet jaunas izmaksas Eksportēt" at bounding box center [670, 76] width 1306 height 31
click at [329, 15] on div "[DEMOGRAPHIC_DATA] 2" at bounding box center [357, 13] width 96 height 28
